Goal: Check status: Check status

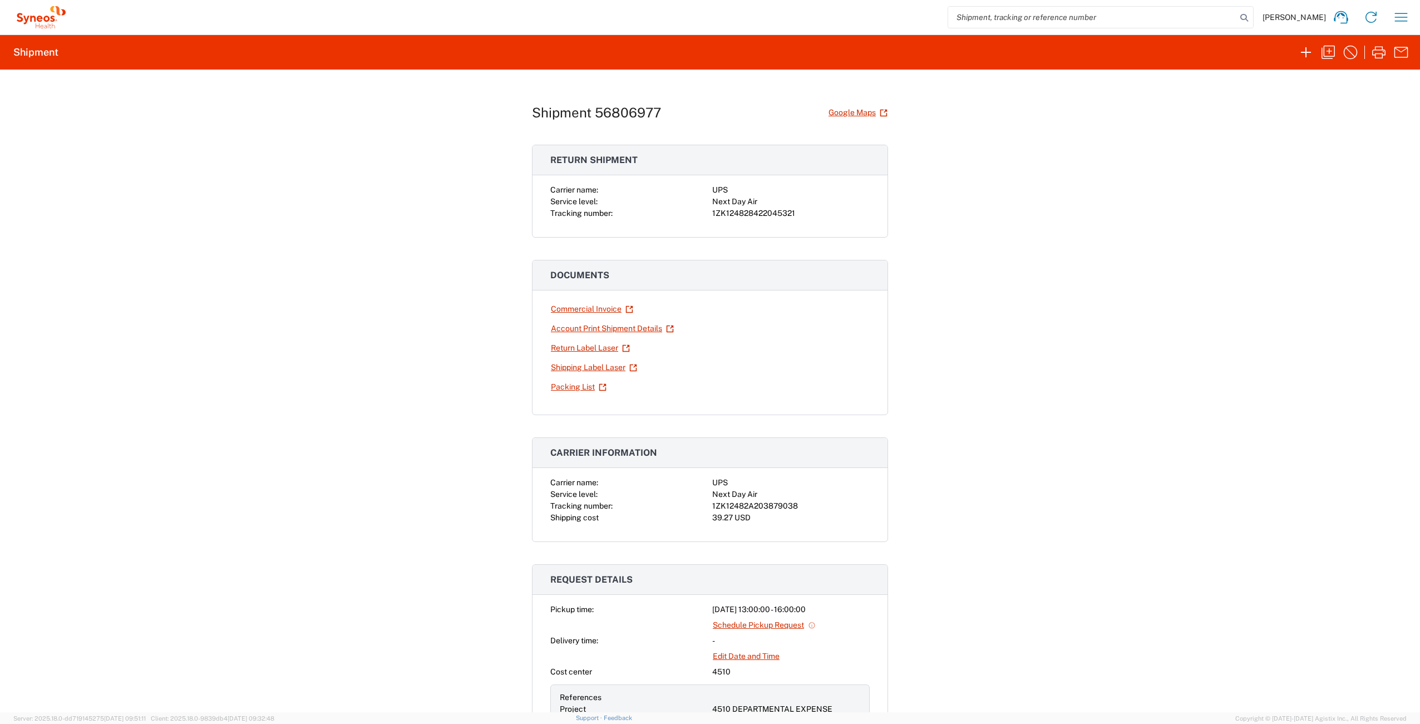
click at [730, 214] on div "1ZK124828422045321" at bounding box center [790, 214] width 157 height 12
click at [731, 214] on div "1ZK124828422045321" at bounding box center [790, 214] width 157 height 12
copy div "1ZK124828422045321"
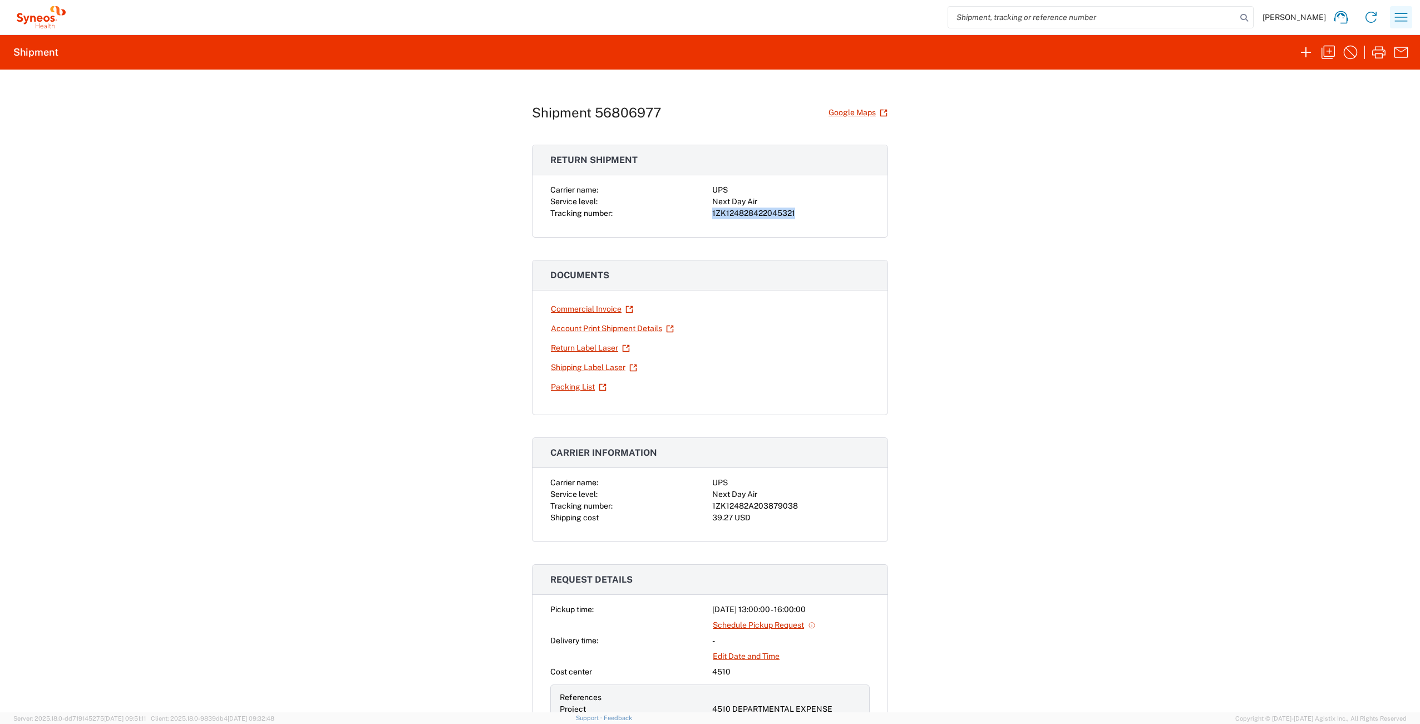
click at [1398, 26] on button "button" at bounding box center [1401, 17] width 22 height 22
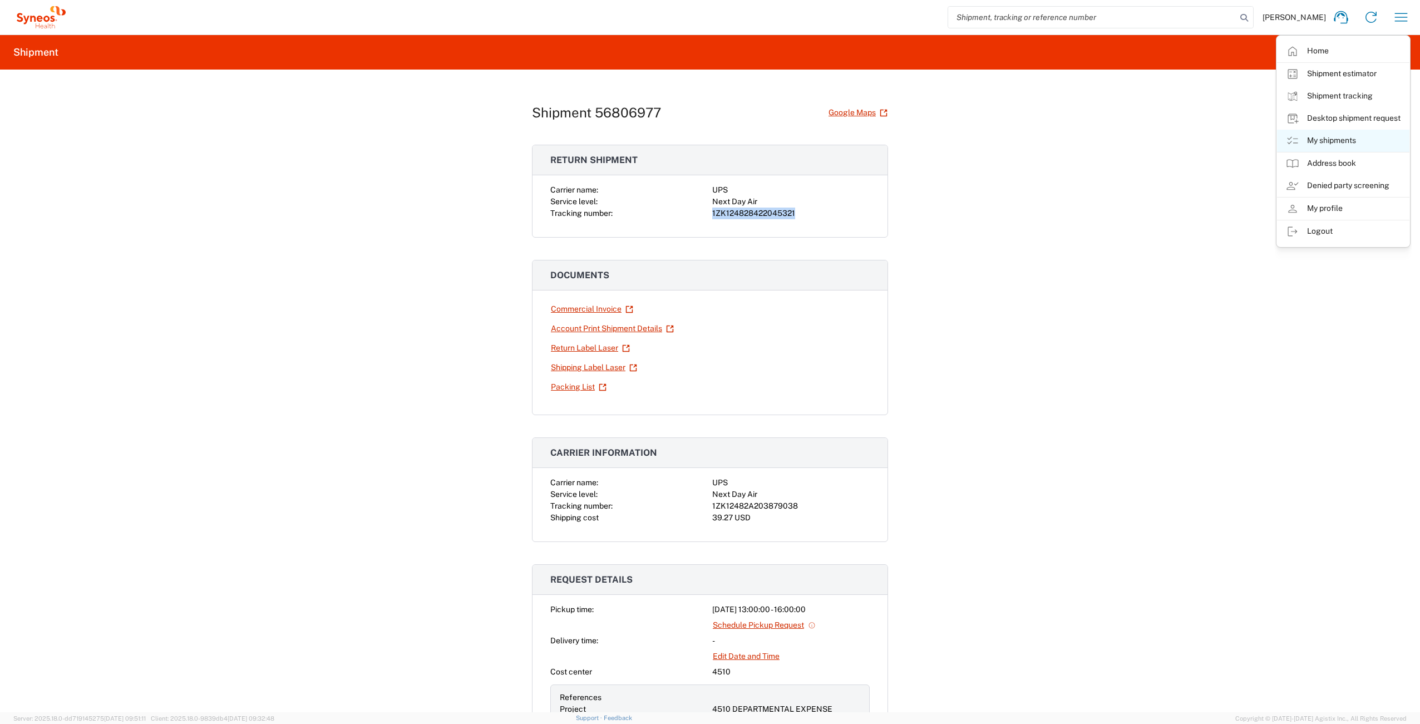
click at [1364, 145] on link "My shipments" at bounding box center [1343, 141] width 132 height 22
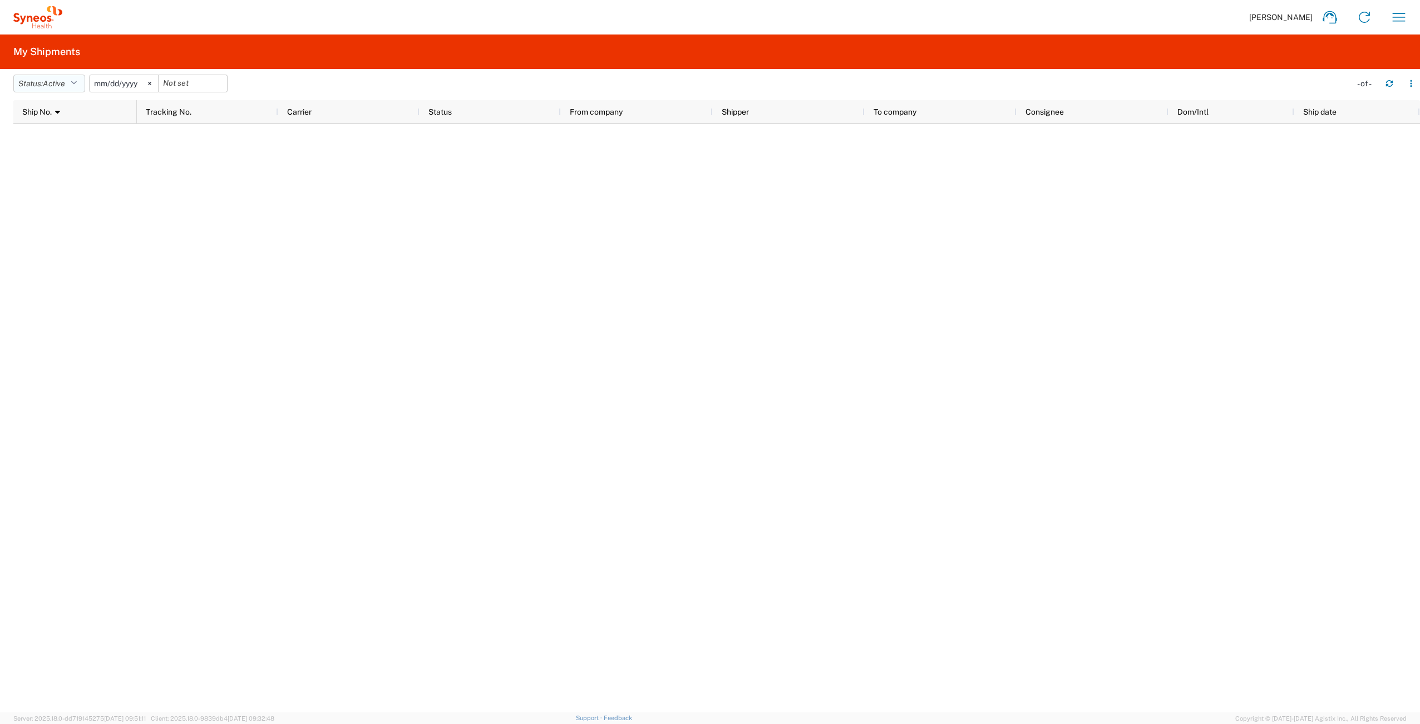
click at [61, 77] on button "Status: Active" at bounding box center [49, 84] width 72 height 18
drag, startPoint x: 46, startPoint y: 126, endPoint x: 46, endPoint y: 139, distance: 12.8
click at [46, 139] on ul "Active All Approved Booked Canceled Delivered Denied New On Hold Pending Return…" at bounding box center [79, 219] width 130 height 206
click at [29, 143] on span "All" at bounding box center [79, 142] width 130 height 17
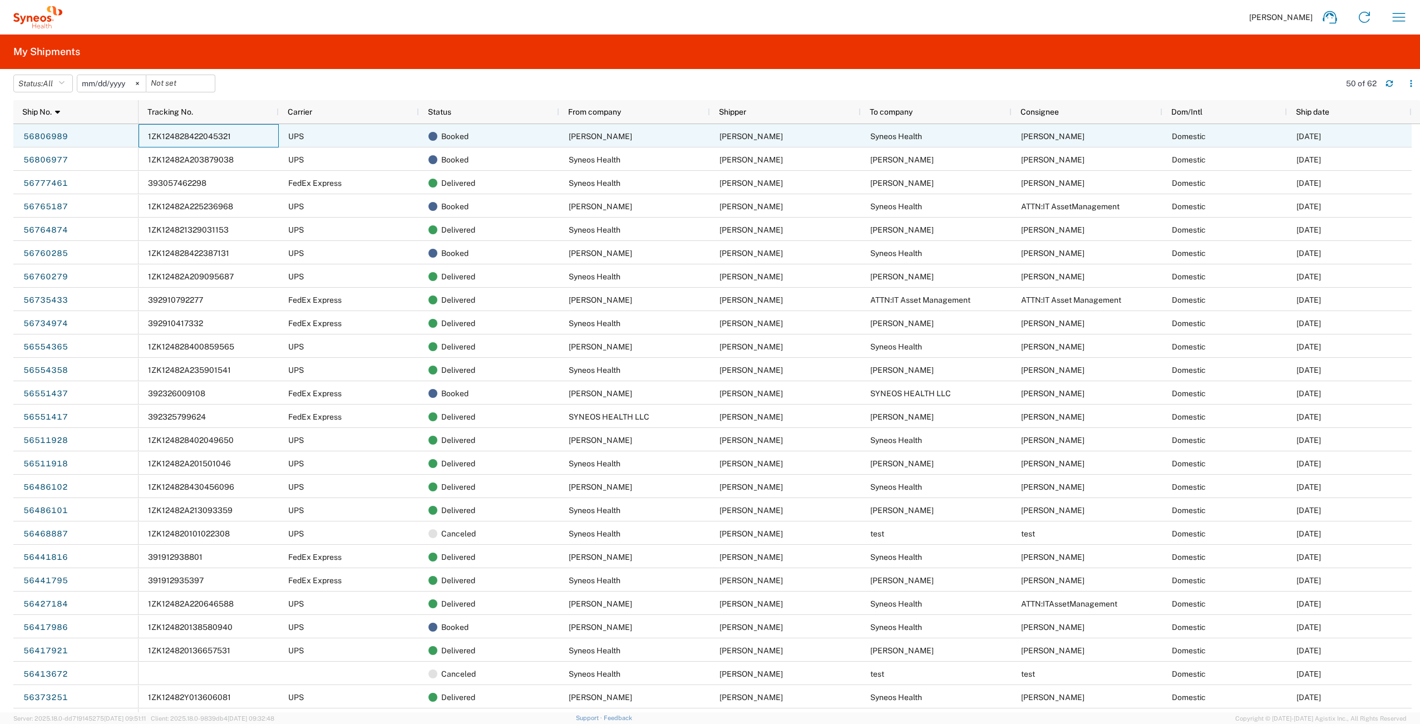
click at [195, 134] on span "1ZK124828422045321" at bounding box center [189, 136] width 83 height 9
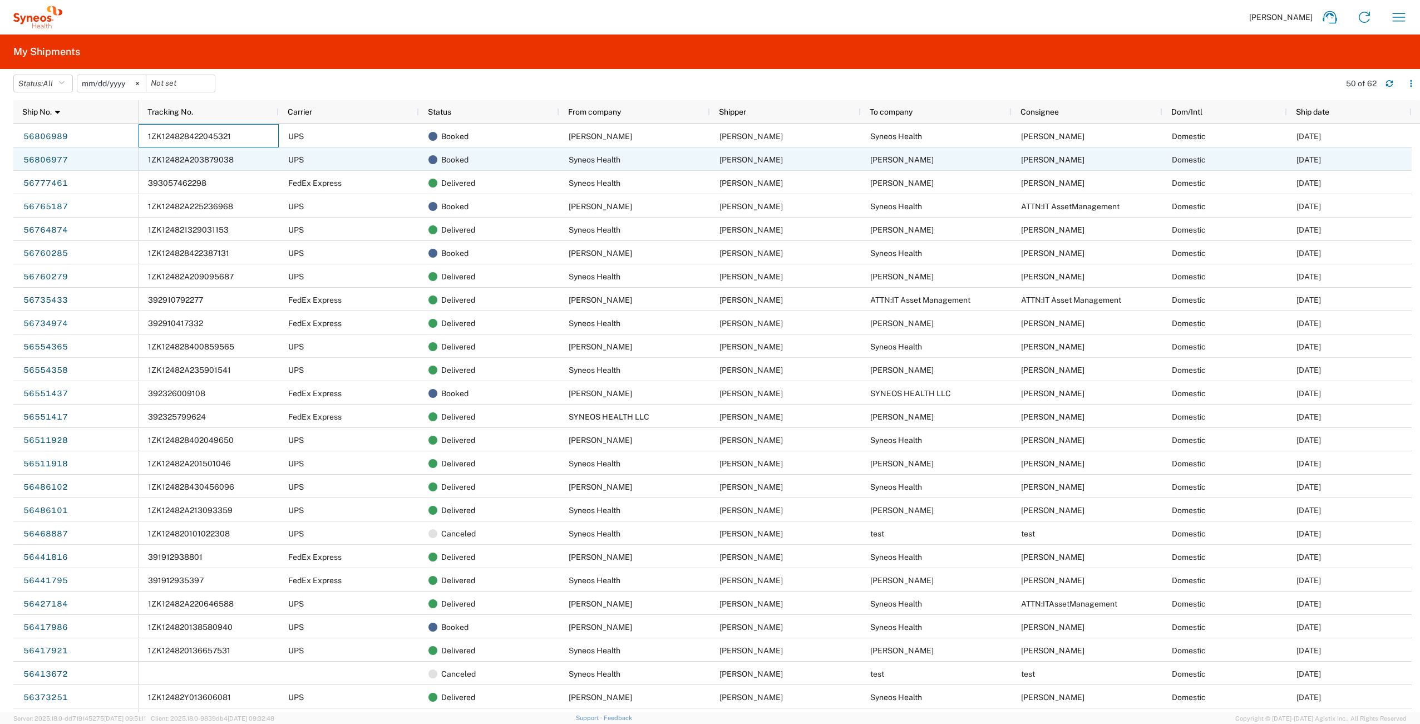
click at [198, 159] on span "1ZK12482A203879038" at bounding box center [191, 159] width 86 height 9
